Goal: Register for event/course

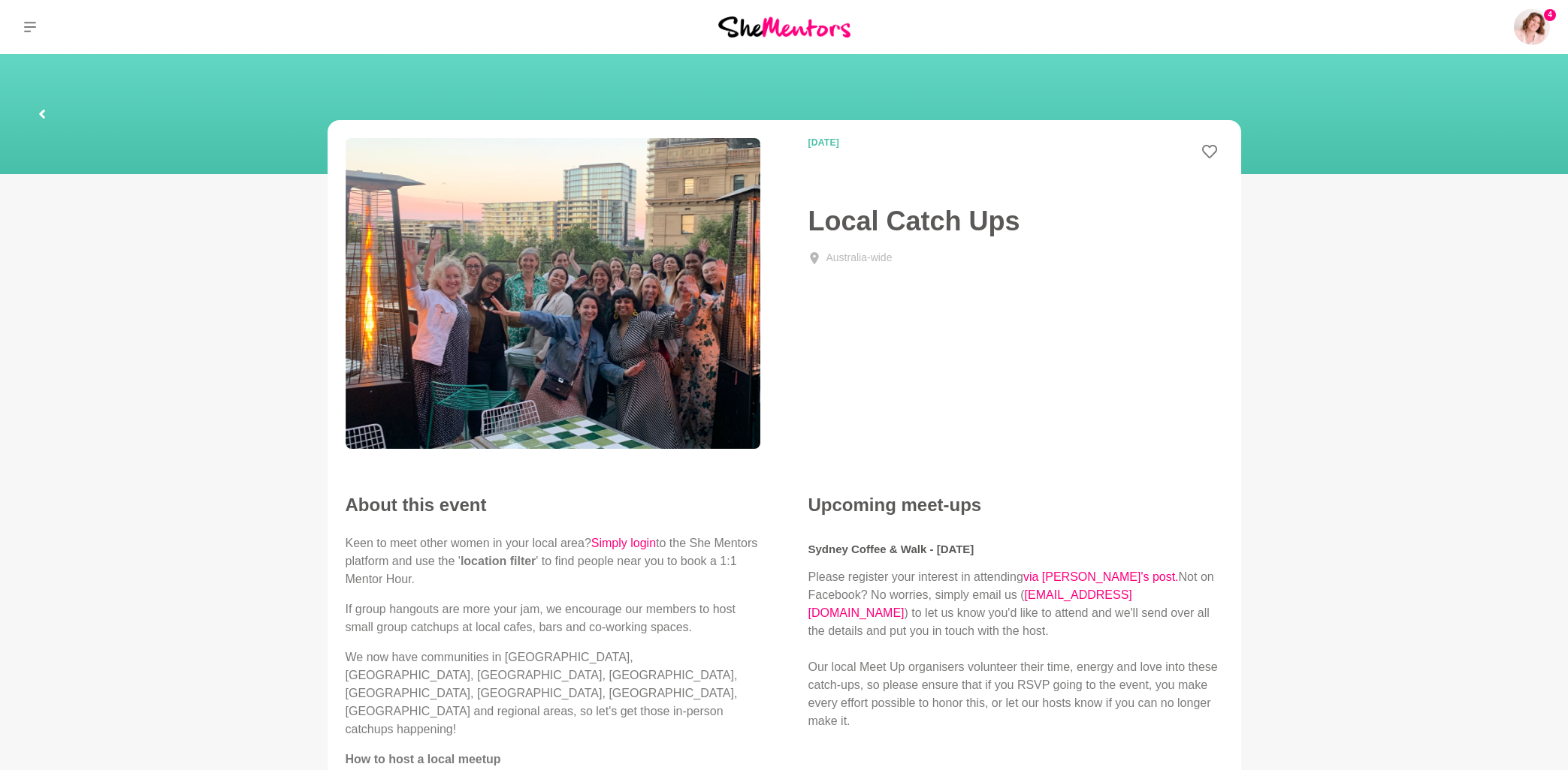
scroll to position [80, 0]
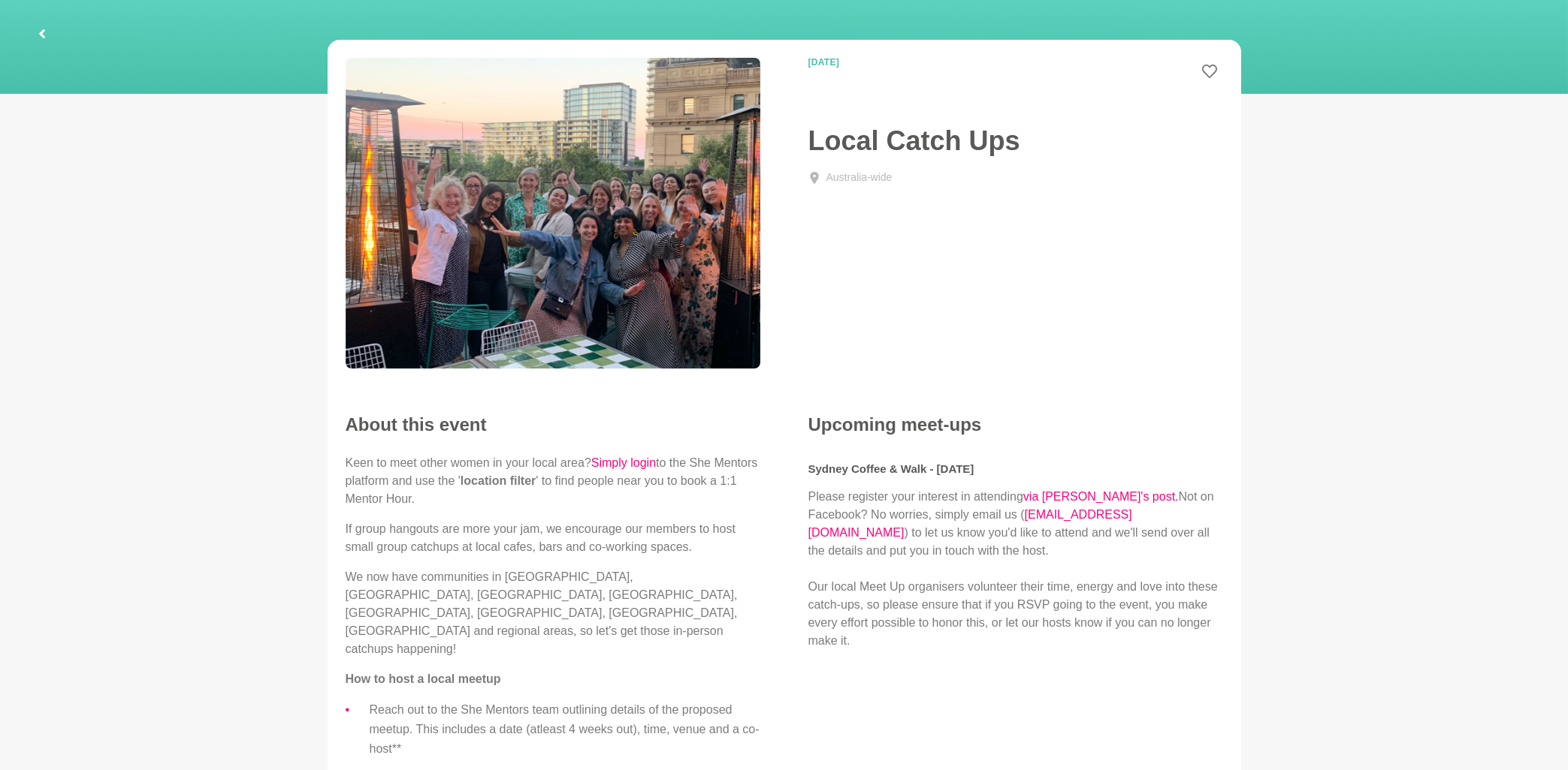
click at [42, 33] on icon at bounding box center [43, 34] width 6 height 9
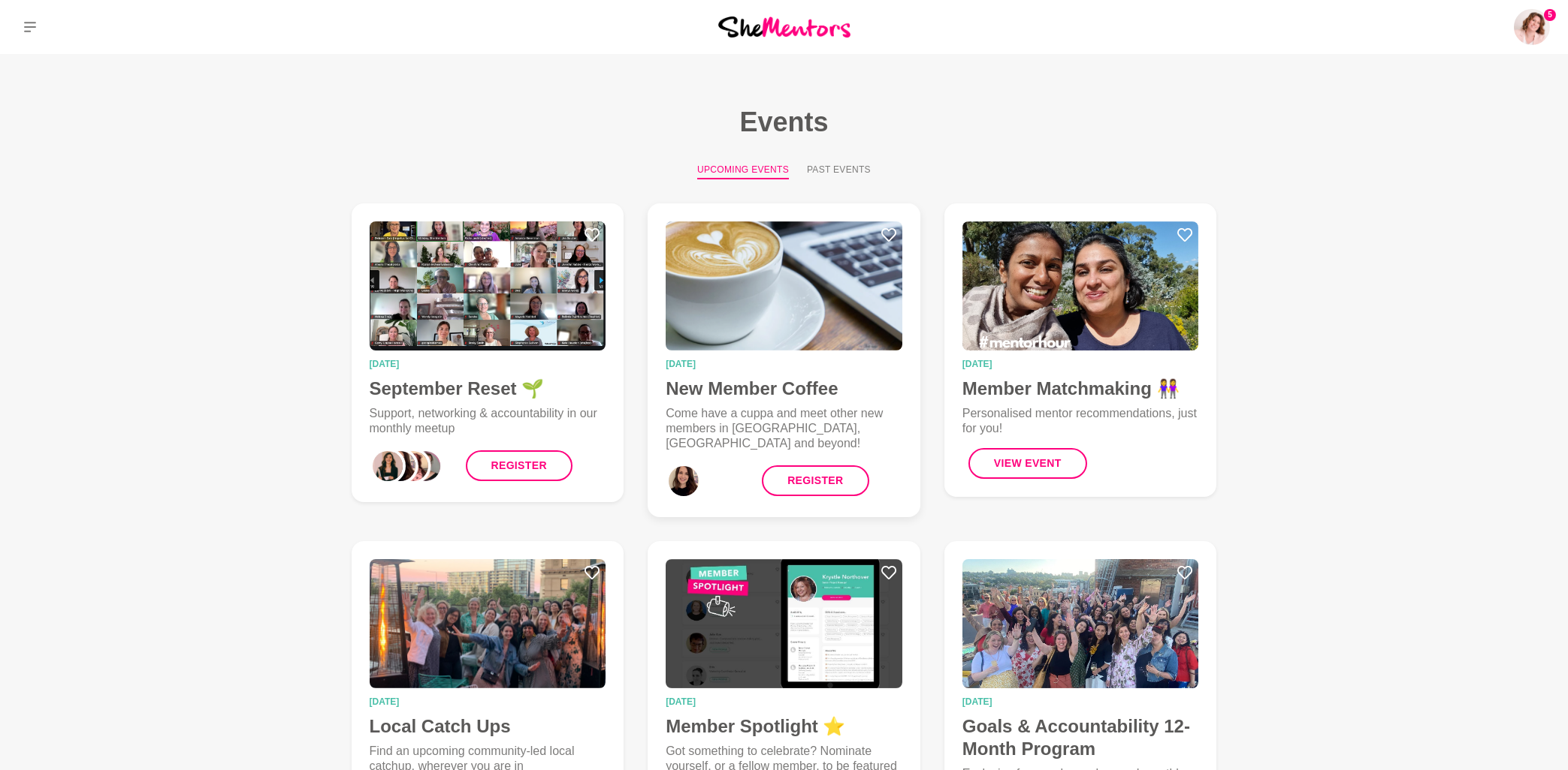
click at [792, 309] on img at bounding box center [784, 286] width 236 height 129
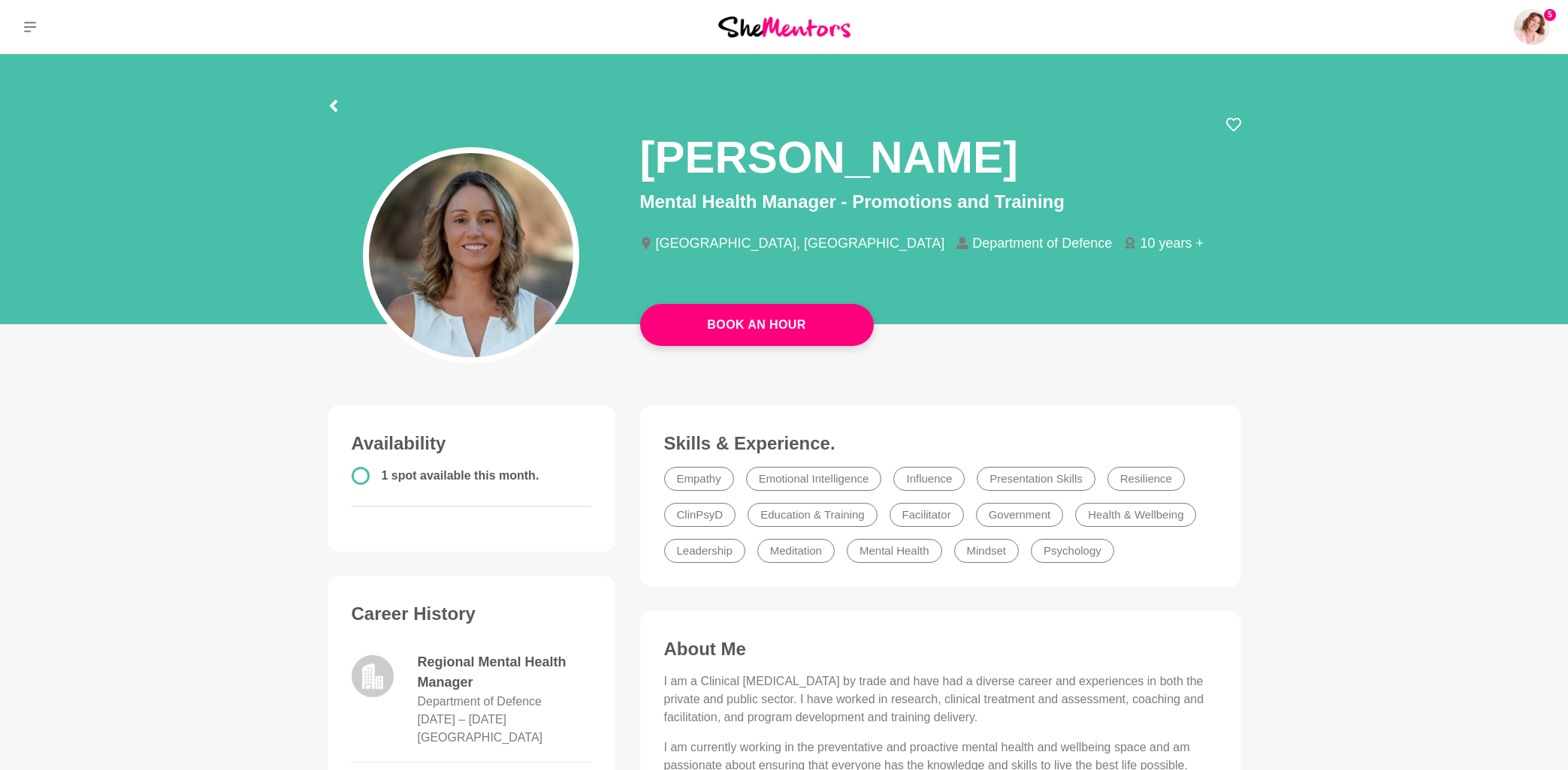
scroll to position [643, 0]
